Goal: Find contact information: Find contact information

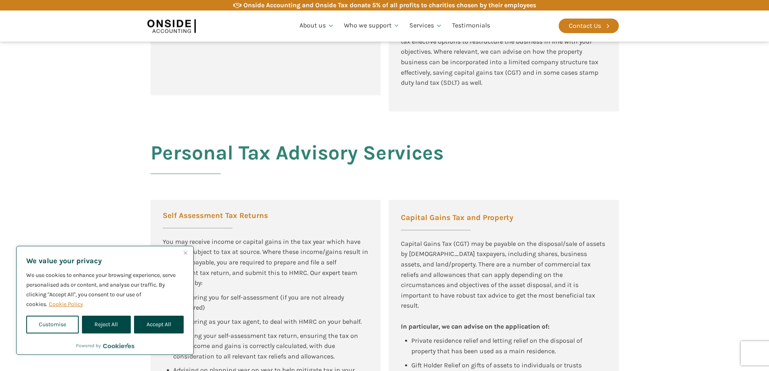
scroll to position [1453, 0]
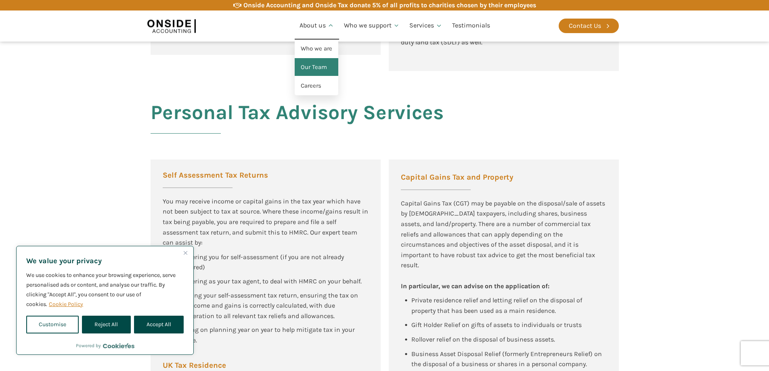
click at [320, 65] on link "Our Team" at bounding box center [317, 67] width 44 height 19
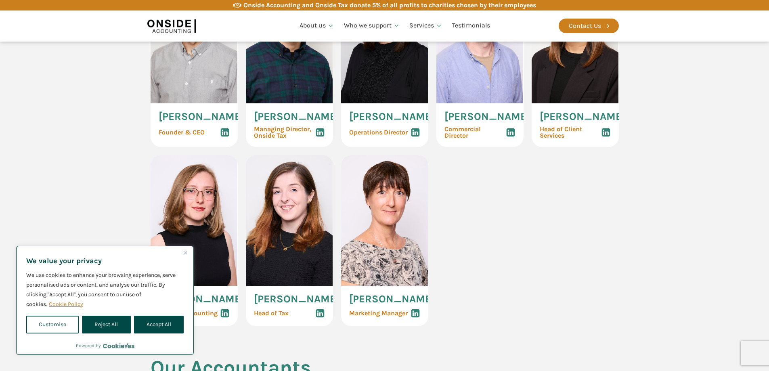
scroll to position [525, 0]
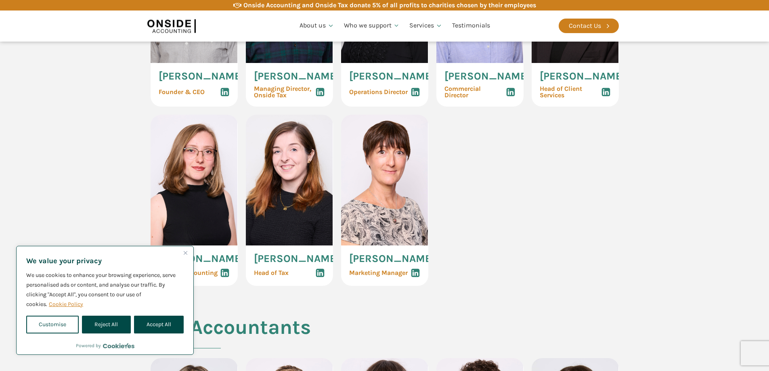
click at [182, 252] on button "Close" at bounding box center [185, 253] width 10 height 10
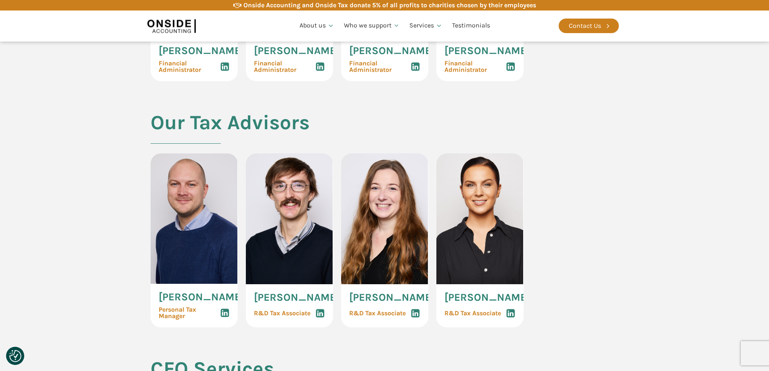
scroll to position [1575, 0]
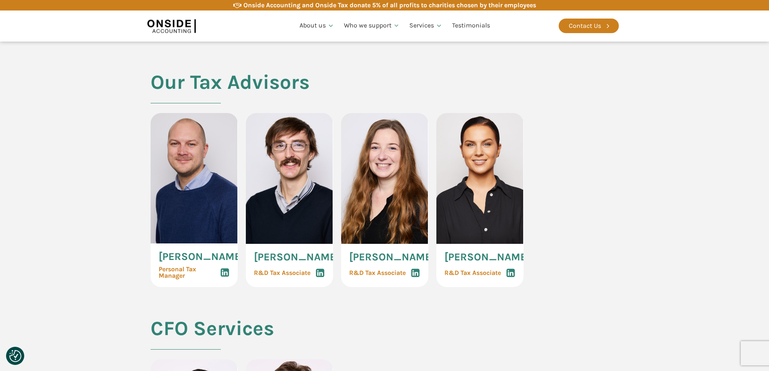
click at [465, 221] on img at bounding box center [479, 178] width 87 height 131
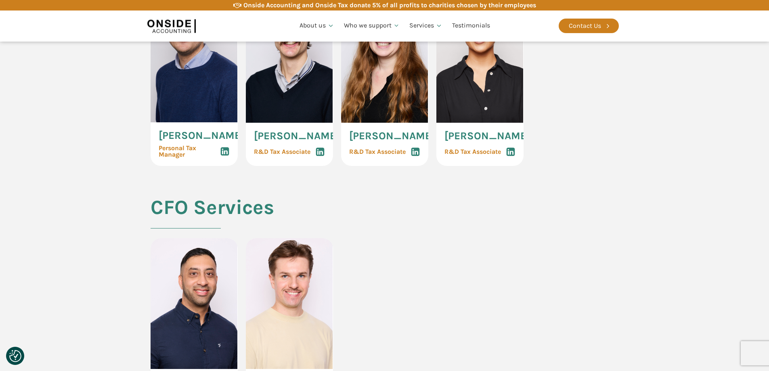
click at [473, 141] on span "Lygia Martin" at bounding box center [487, 136] width 86 height 10
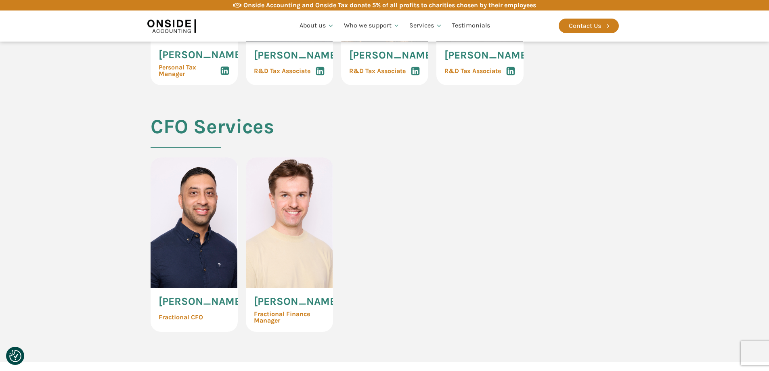
scroll to position [1857, 0]
